Goal: Task Accomplishment & Management: Use online tool/utility

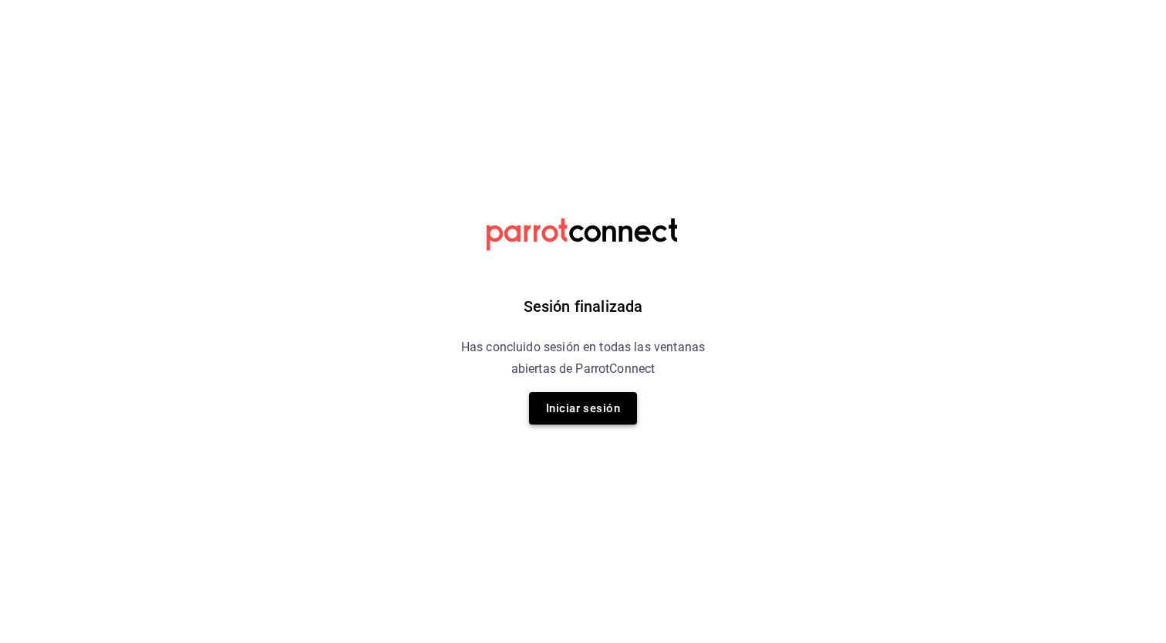
click at [564, 412] on button "Iniciar sesión" at bounding box center [583, 408] width 108 height 32
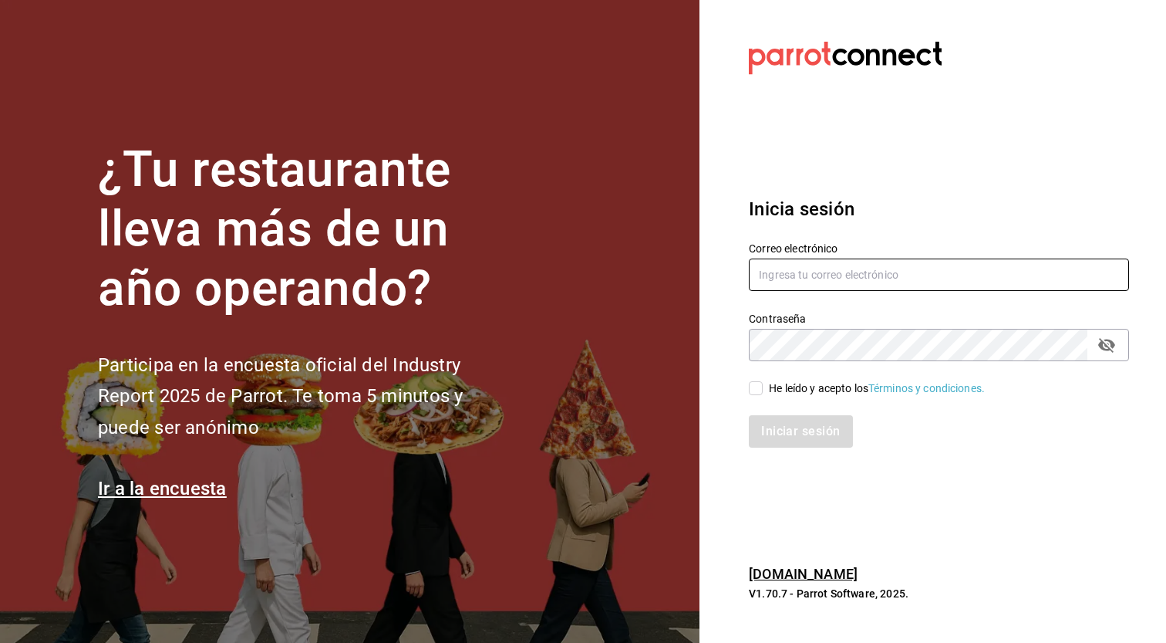
type input "genkipoke@iteso.com"
click at [761, 387] on input "He leído y acepto los Términos y condiciones." at bounding box center [756, 388] width 14 height 14
checkbox input "true"
click at [771, 424] on button "Iniciar sesión" at bounding box center [801, 431] width 105 height 32
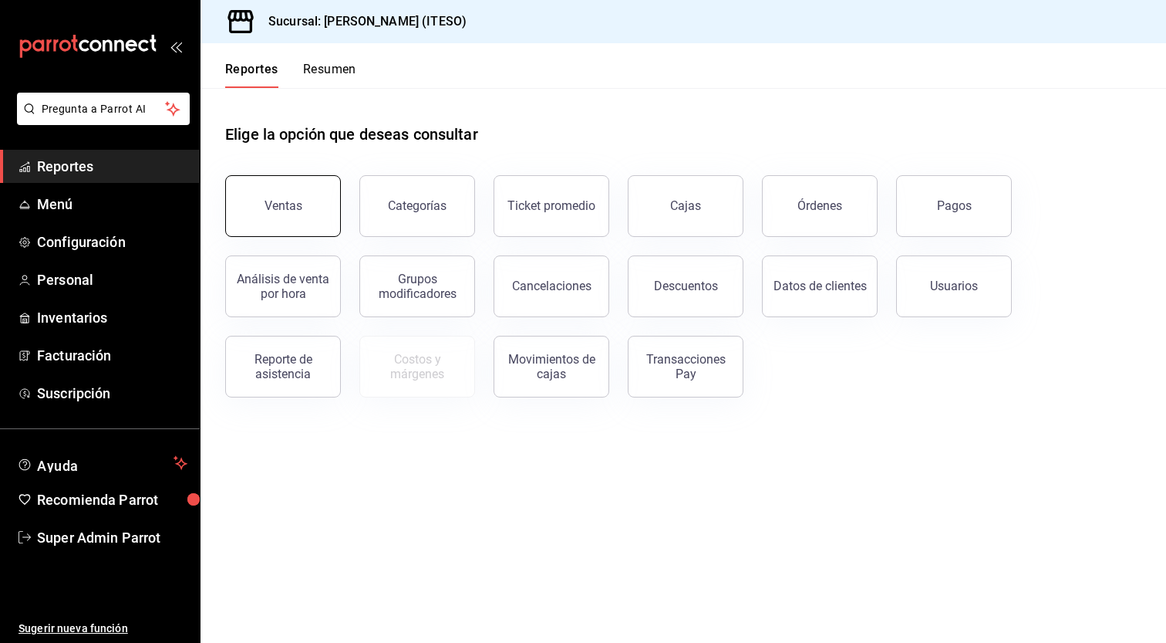
click at [319, 220] on button "Ventas" at bounding box center [283, 206] width 116 height 62
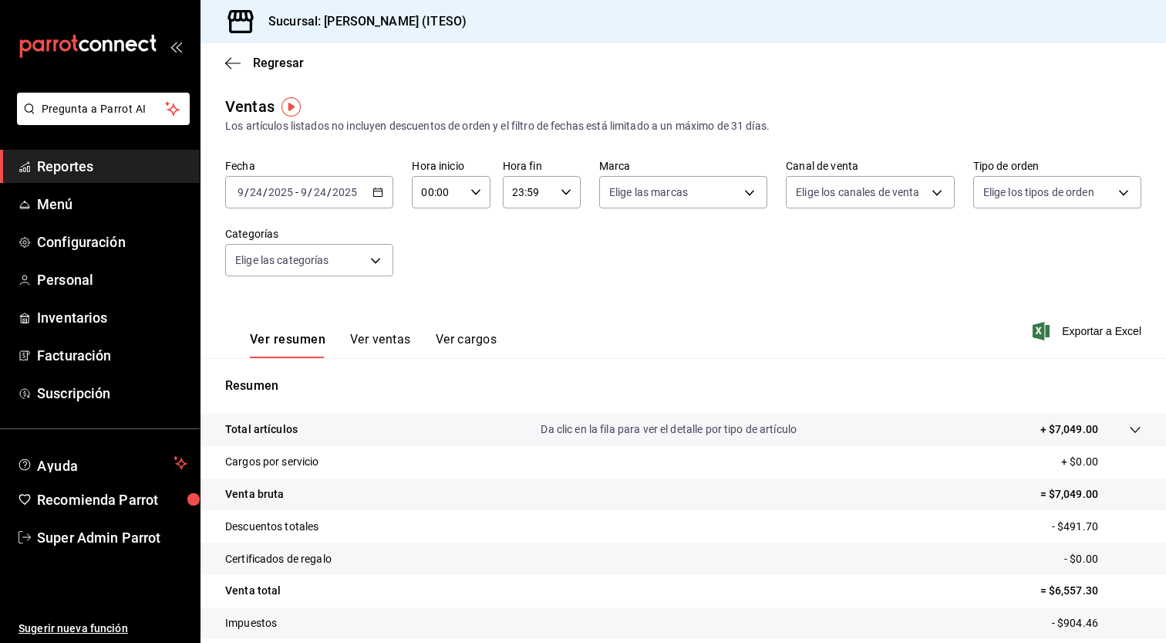
click at [131, 174] on span "Reportes" at bounding box center [112, 166] width 150 height 21
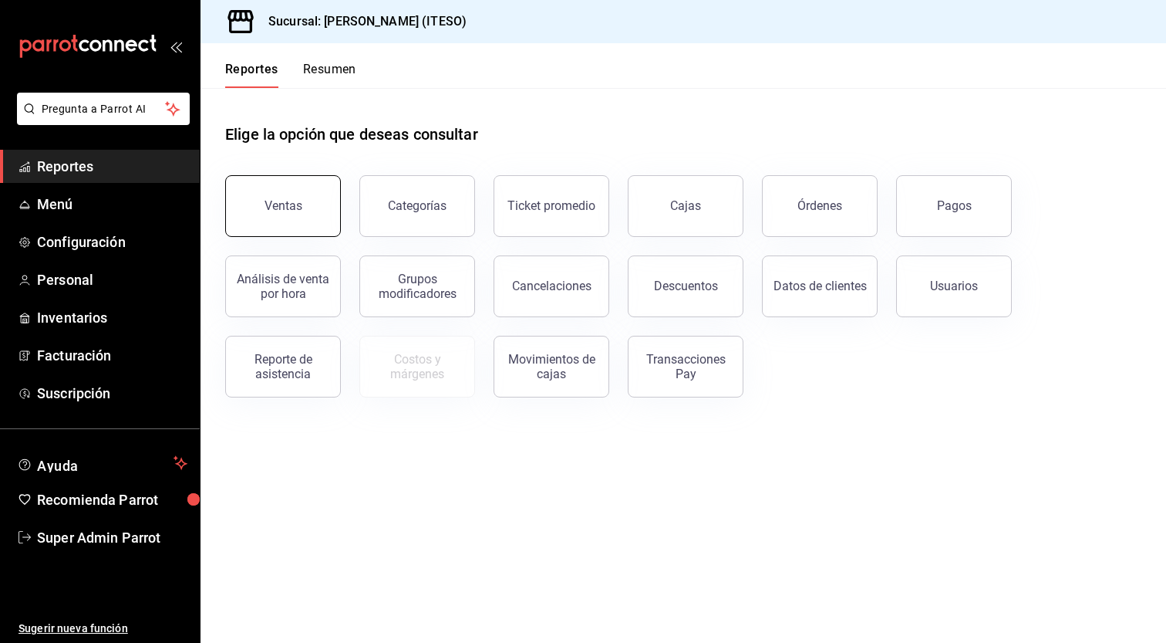
click at [309, 207] on button "Ventas" at bounding box center [283, 206] width 116 height 62
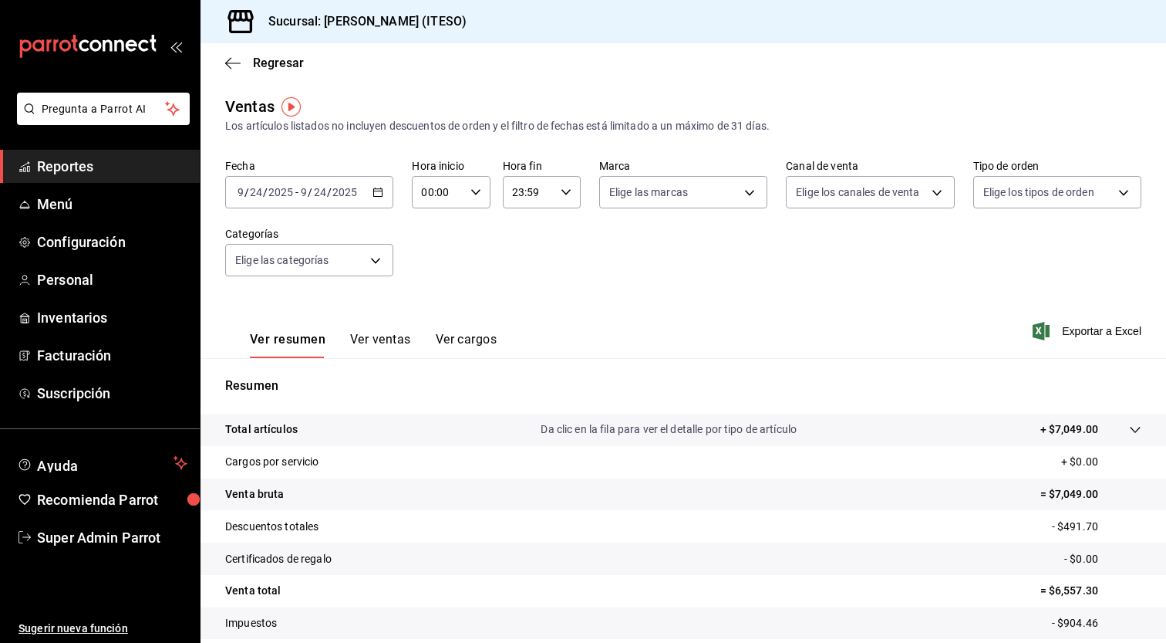
click at [386, 337] on button "Ver ventas" at bounding box center [380, 345] width 61 height 26
